Goal: Task Accomplishment & Management: Use online tool/utility

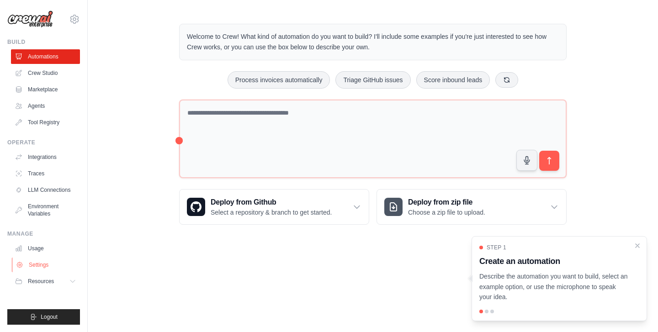
click at [37, 261] on link "Settings" at bounding box center [46, 265] width 69 height 15
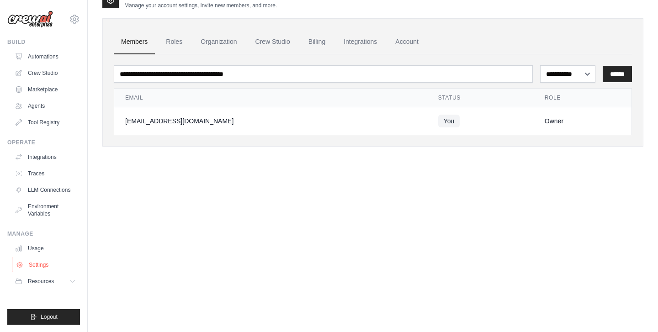
scroll to position [18, 0]
click at [73, 279] on icon at bounding box center [73, 281] width 7 height 7
click at [355, 43] on link "Integrations" at bounding box center [360, 42] width 48 height 25
click at [365, 42] on link "Integrations" at bounding box center [360, 42] width 48 height 25
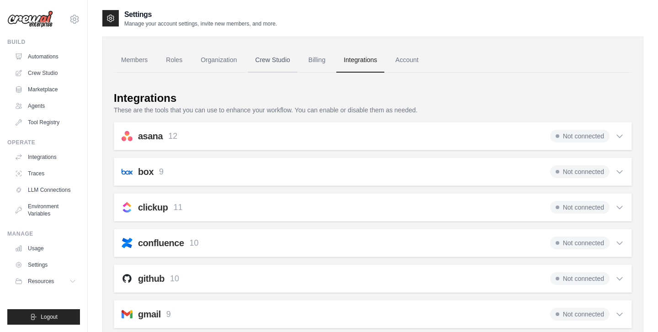
click at [269, 61] on link "Crew Studio" at bounding box center [272, 60] width 49 height 25
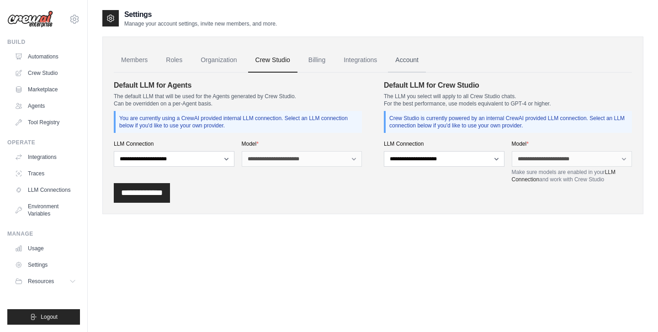
click at [410, 59] on link "Account" at bounding box center [407, 60] width 38 height 25
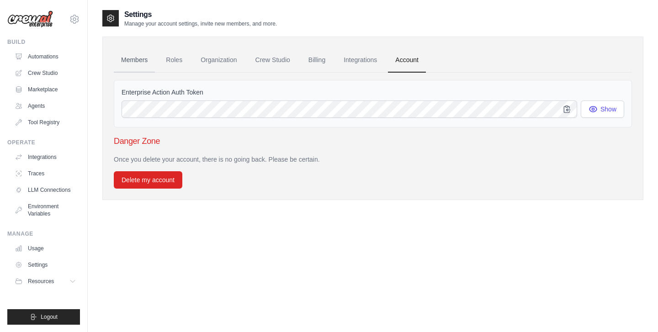
click at [137, 63] on link "Members" at bounding box center [134, 60] width 41 height 25
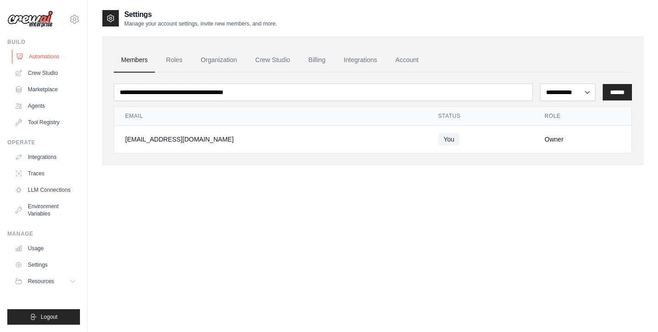
click at [46, 55] on link "Automations" at bounding box center [46, 56] width 69 height 15
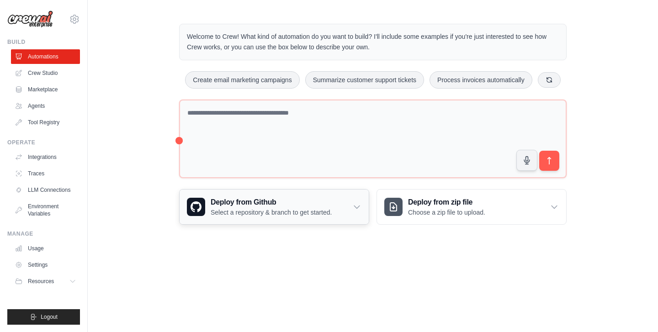
click at [357, 206] on icon at bounding box center [356, 207] width 5 height 3
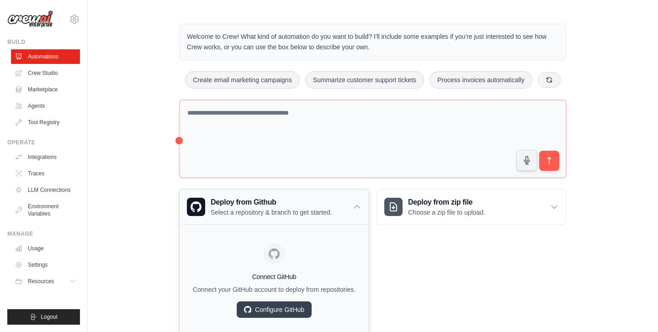
click at [357, 206] on icon at bounding box center [356, 207] width 5 height 3
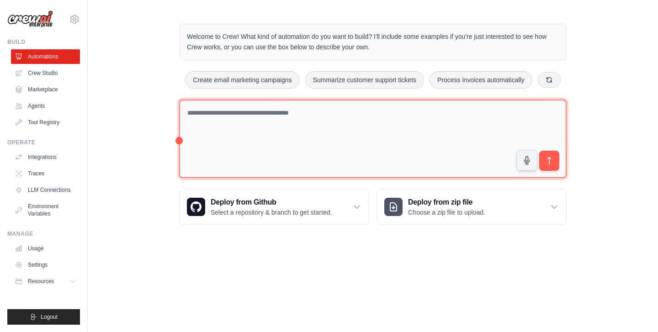
click at [245, 113] on textarea at bounding box center [373, 139] width 388 height 79
click at [188, 113] on textarea "**********" at bounding box center [373, 139] width 388 height 79
click at [314, 112] on textarea "**********" at bounding box center [373, 139] width 388 height 79
type textarea "**********"
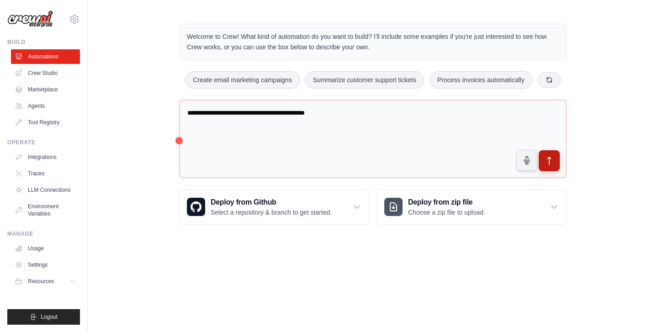
click at [555, 159] on button "submit" at bounding box center [549, 160] width 21 height 21
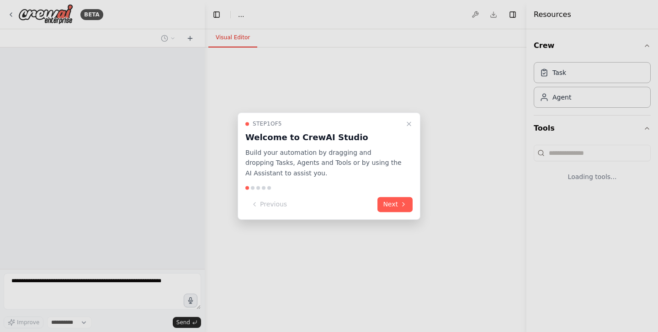
select select "****"
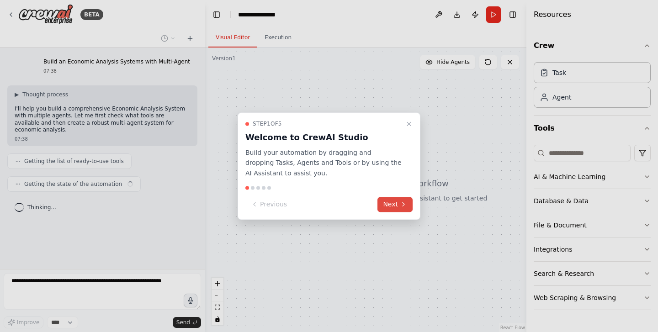
click at [399, 206] on button "Next" at bounding box center [395, 204] width 35 height 15
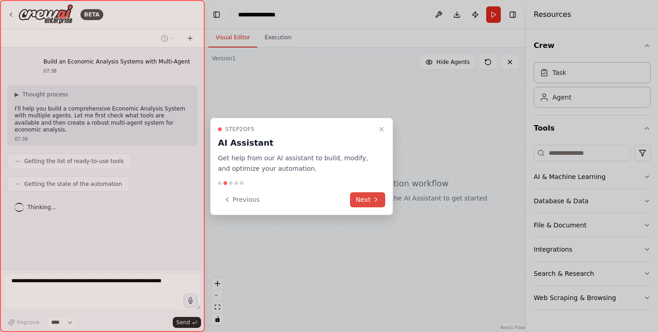
click at [370, 202] on button "Next" at bounding box center [367, 199] width 35 height 15
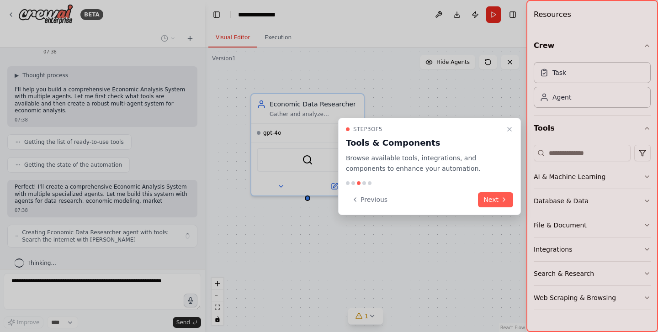
scroll to position [26, 0]
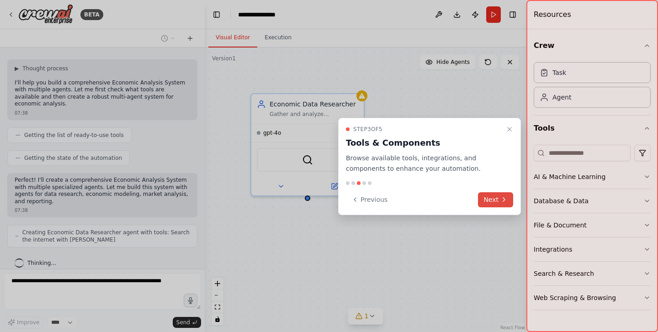
click at [501, 199] on icon at bounding box center [503, 199] width 7 height 7
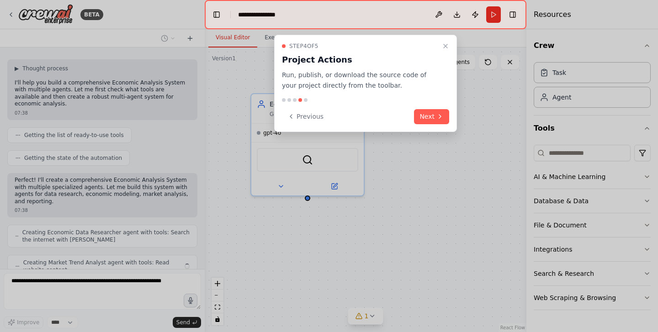
scroll to position [56, 0]
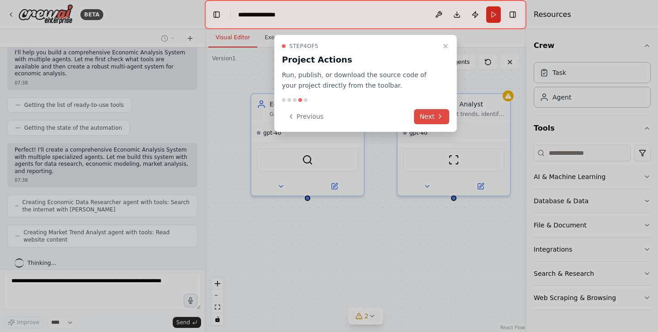
click at [435, 117] on button "Next" at bounding box center [431, 116] width 35 height 15
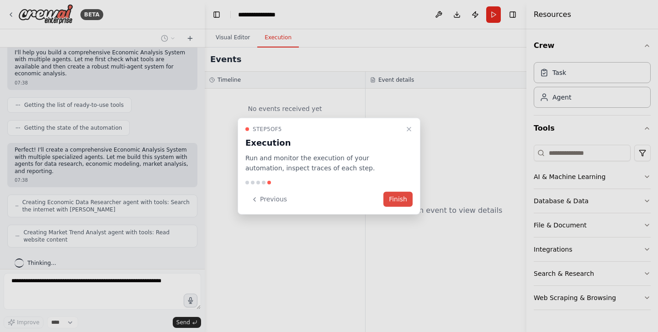
click at [403, 199] on button "Finish" at bounding box center [397, 199] width 29 height 15
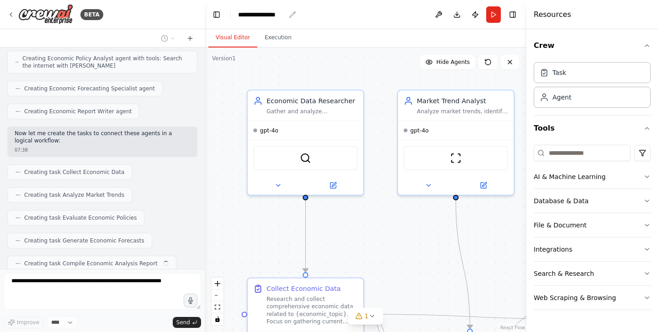
scroll to position [283, 0]
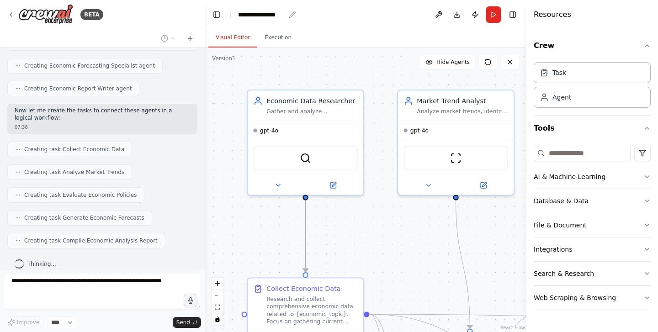
click at [291, 15] on icon "breadcrumb" at bounding box center [292, 14] width 7 height 7
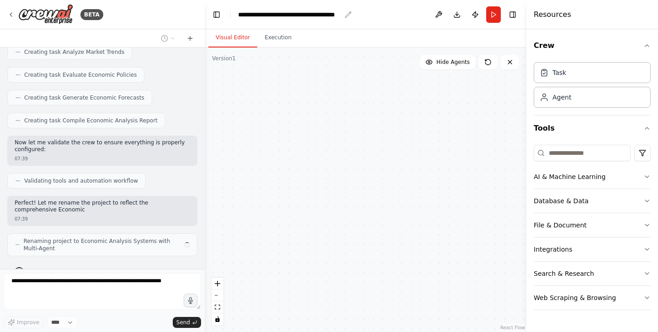
scroll to position [410, 0]
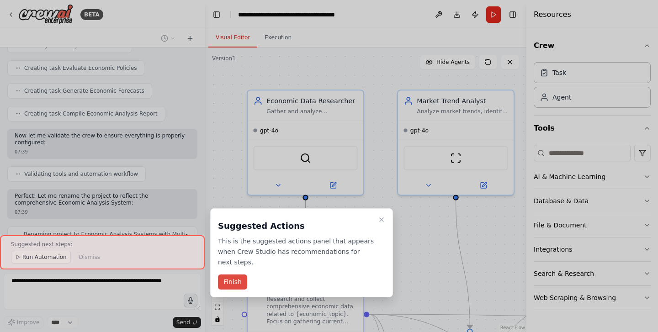
click at [237, 280] on button "Finish" at bounding box center [232, 282] width 29 height 15
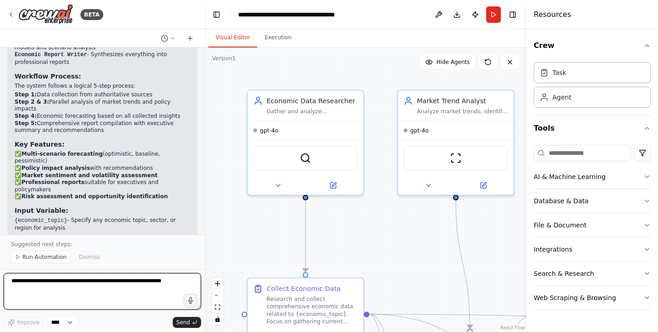
scroll to position [723, 0]
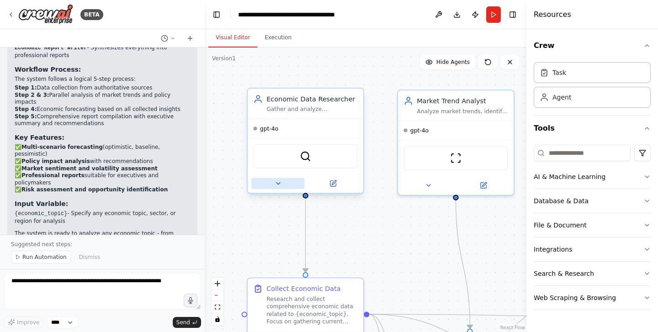
click at [279, 183] on icon at bounding box center [278, 184] width 4 height 2
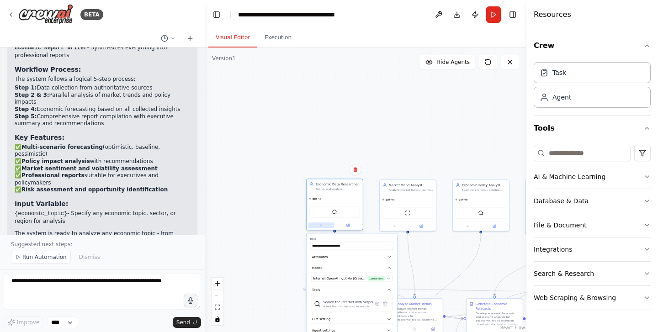
click at [321, 226] on icon at bounding box center [321, 225] width 2 height 1
click at [218, 283] on icon "zoom in" at bounding box center [217, 283] width 5 height 5
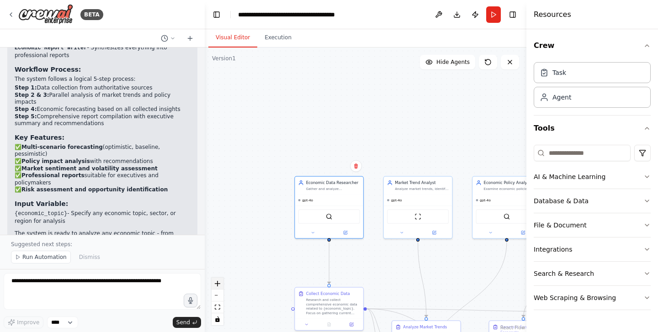
click at [218, 283] on icon "zoom in" at bounding box center [217, 283] width 5 height 5
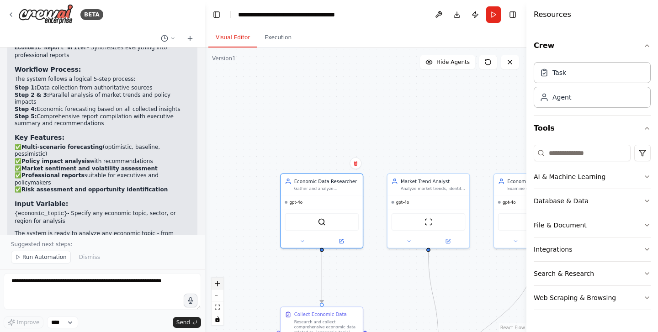
click at [218, 283] on icon "zoom in" at bounding box center [217, 283] width 5 height 5
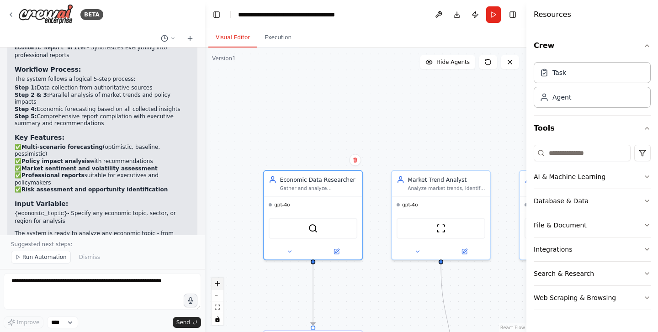
click at [218, 283] on icon "zoom in" at bounding box center [217, 283] width 5 height 5
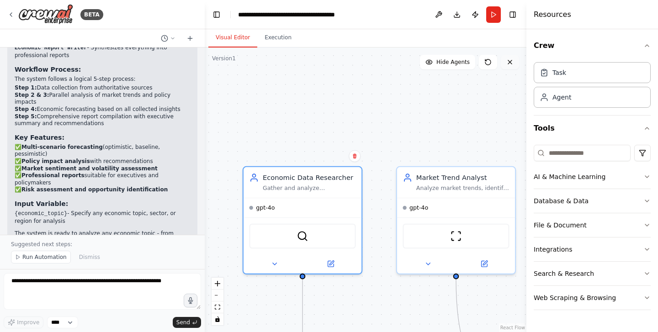
click at [511, 65] on icon at bounding box center [509, 62] width 7 height 7
click at [509, 61] on icon at bounding box center [510, 62] width 4 height 4
click at [456, 15] on button "Download" at bounding box center [457, 14] width 15 height 16
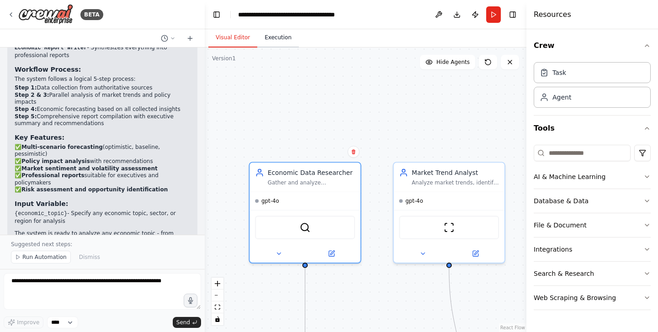
click at [284, 37] on button "Execution" at bounding box center [278, 37] width 42 height 19
click at [235, 36] on button "Visual Editor" at bounding box center [232, 37] width 49 height 19
click at [37, 256] on span "Run Automation" at bounding box center [44, 257] width 44 height 7
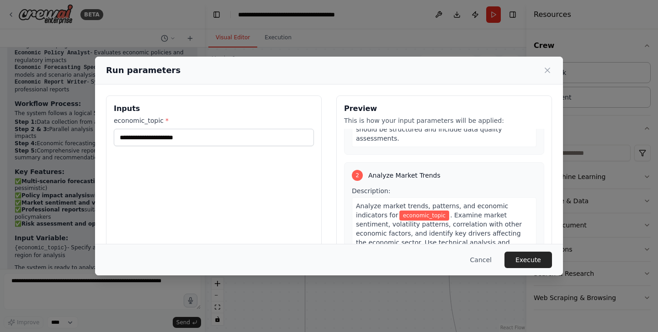
scroll to position [160, 0]
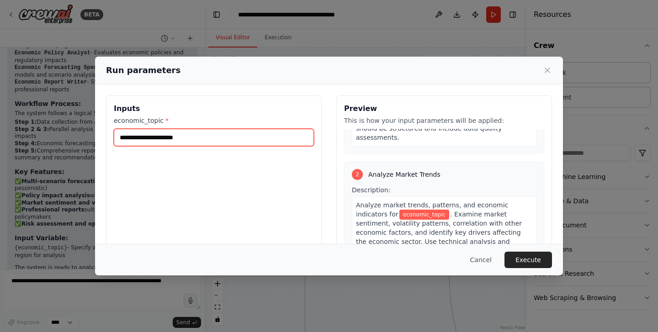
click at [165, 139] on input "economic_topic *" at bounding box center [214, 137] width 200 height 17
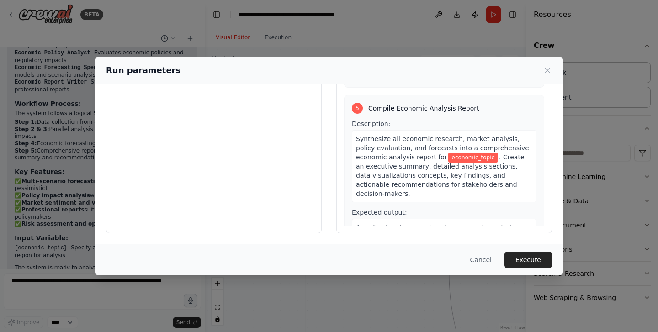
scroll to position [79, 0]
type input "**********"
click at [535, 258] on button "Execute" at bounding box center [529, 260] width 48 height 16
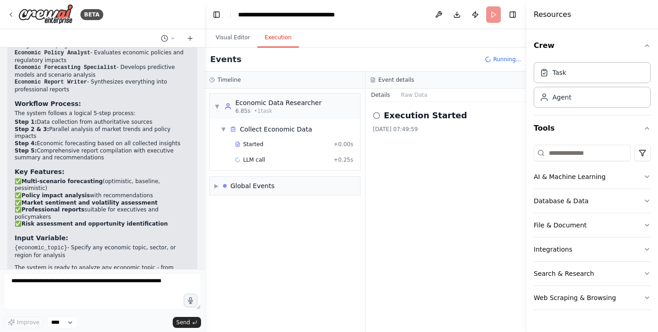
click at [272, 37] on button "Execution" at bounding box center [278, 37] width 42 height 19
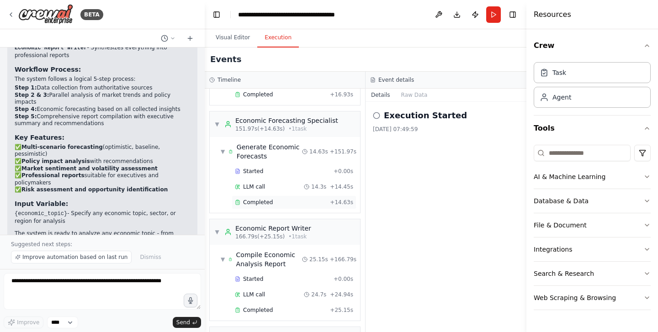
scroll to position [0, 0]
click at [216, 332] on span "▶" at bounding box center [216, 336] width 4 height 7
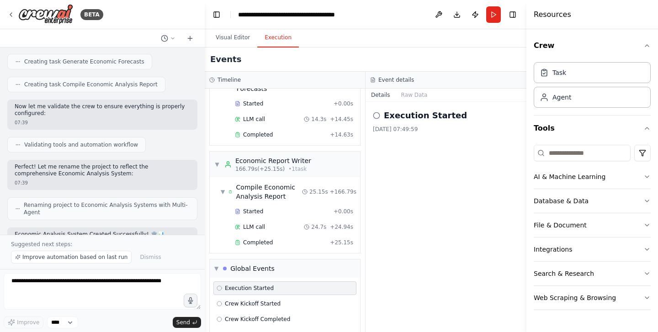
scroll to position [440, 0]
click at [258, 208] on span "Started" at bounding box center [253, 211] width 20 height 7
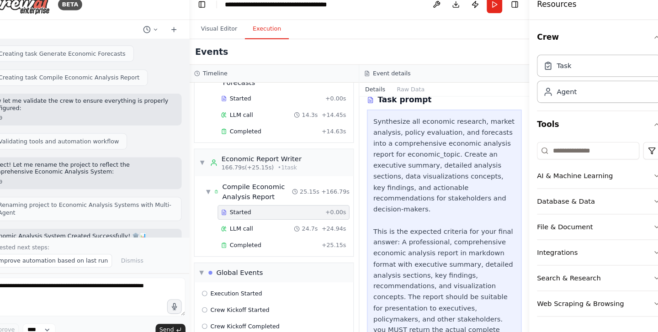
scroll to position [40, 0]
click at [243, 223] on span "LLM call" at bounding box center [254, 226] width 22 height 7
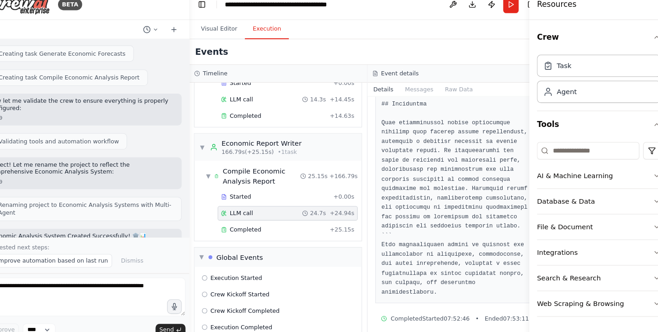
scroll to position [1778, 0]
click at [644, 222] on icon "button" at bounding box center [647, 225] width 7 height 7
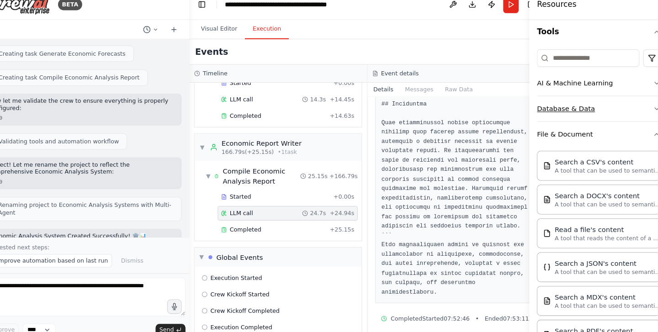
scroll to position [89, 0]
click at [644, 133] on icon "button" at bounding box center [647, 136] width 7 height 7
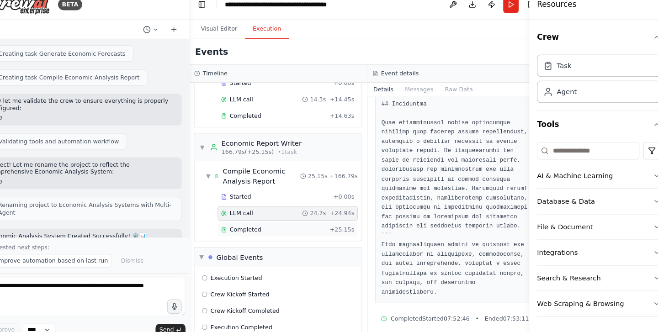
click at [243, 224] on span "Completed" at bounding box center [258, 227] width 30 height 7
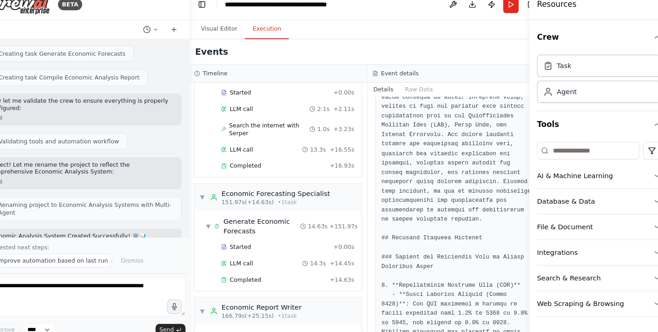
scroll to position [463, 0]
click at [243, 256] on span "LLM call" at bounding box center [254, 259] width 22 height 7
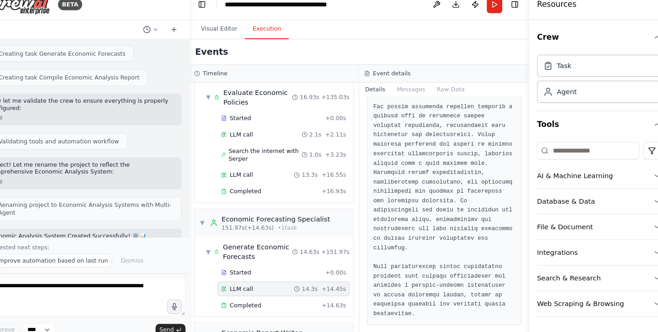
scroll to position [1230, 0]
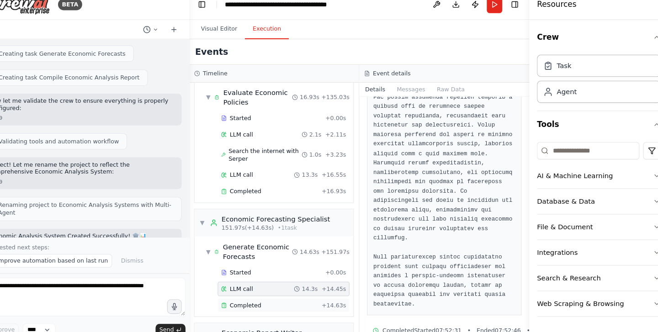
click at [243, 296] on span "Completed" at bounding box center [258, 299] width 30 height 7
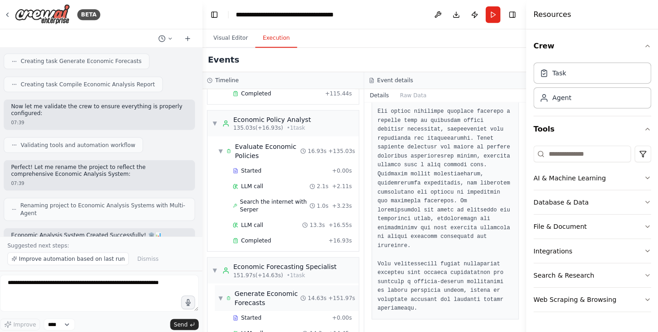
scroll to position [409, 0]
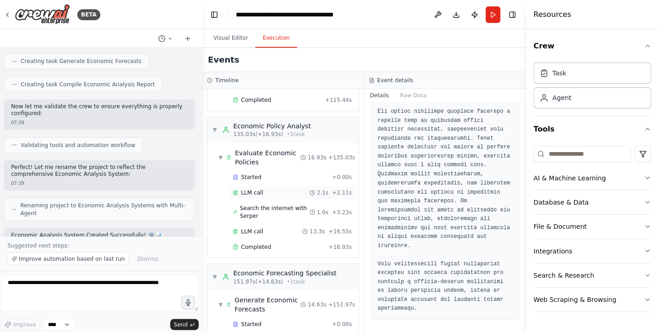
click at [256, 185] on div "LLM call 2.1s + 2.11s" at bounding box center [294, 192] width 125 height 14
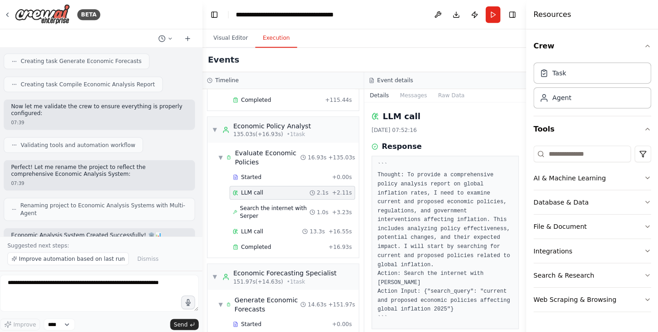
scroll to position [24, 0]
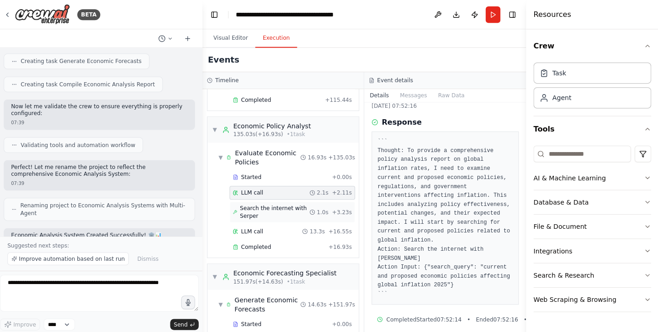
click at [242, 204] on span "Search the internet with Serper" at bounding box center [276, 211] width 69 height 15
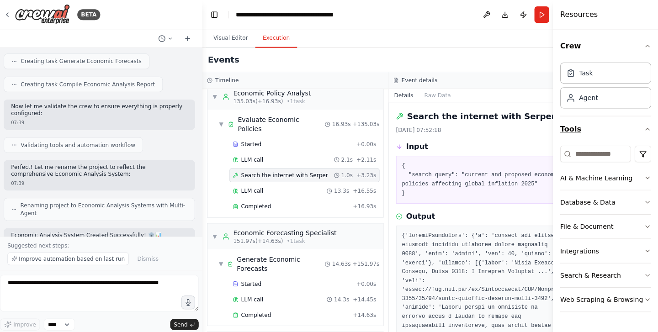
drag, startPoint x: 524, startPoint y: 138, endPoint x: 629, endPoint y: 136, distance: 105.6
click at [629, 136] on div "Resources Crew Task Agent Tools AI & Machine Learning Database & Data File & Do…" at bounding box center [605, 166] width 105 height 332
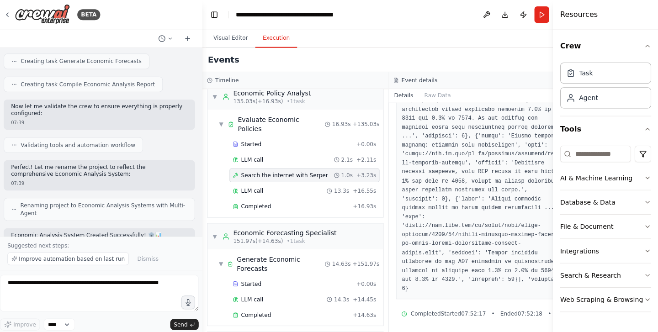
scroll to position [702, 0]
click at [255, 186] on span "LLM call" at bounding box center [254, 189] width 22 height 7
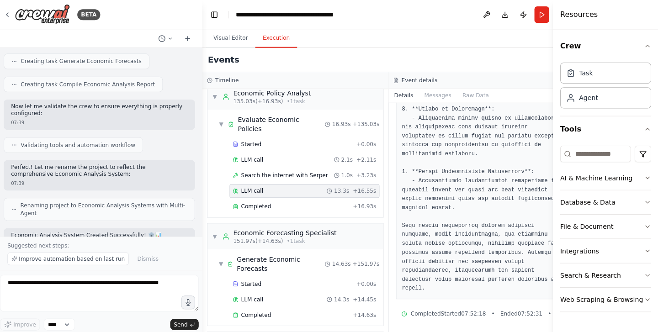
scroll to position [1137, 0]
click at [268, 202] on div "Completed" at bounding box center [293, 205] width 116 height 7
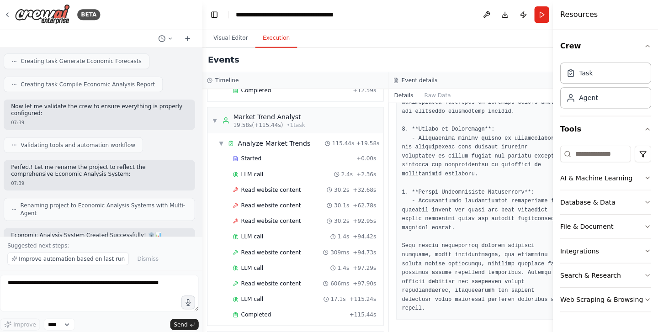
scroll to position [162, 0]
click at [277, 248] on span "Read website content" at bounding box center [272, 251] width 59 height 7
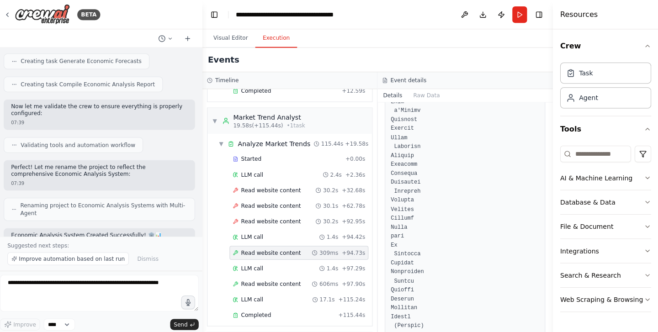
scroll to position [2283, 0]
click at [254, 267] on span "LLM call" at bounding box center [254, 266] width 22 height 7
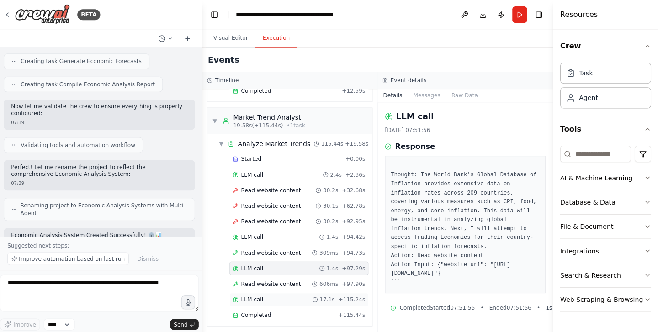
click at [257, 296] on span "LLM call" at bounding box center [254, 297] width 22 height 7
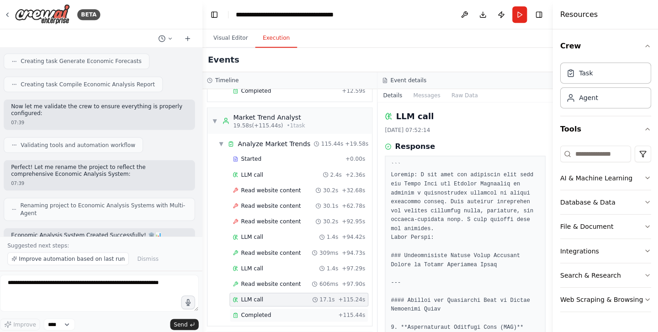
click at [258, 313] on span "Completed" at bounding box center [258, 313] width 30 height 7
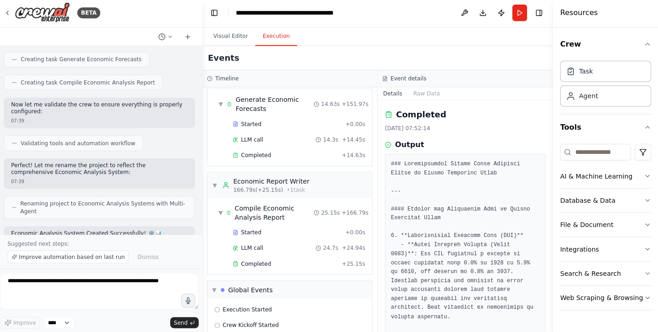
scroll to position [0, 0]
